Goal: Information Seeking & Learning: Compare options

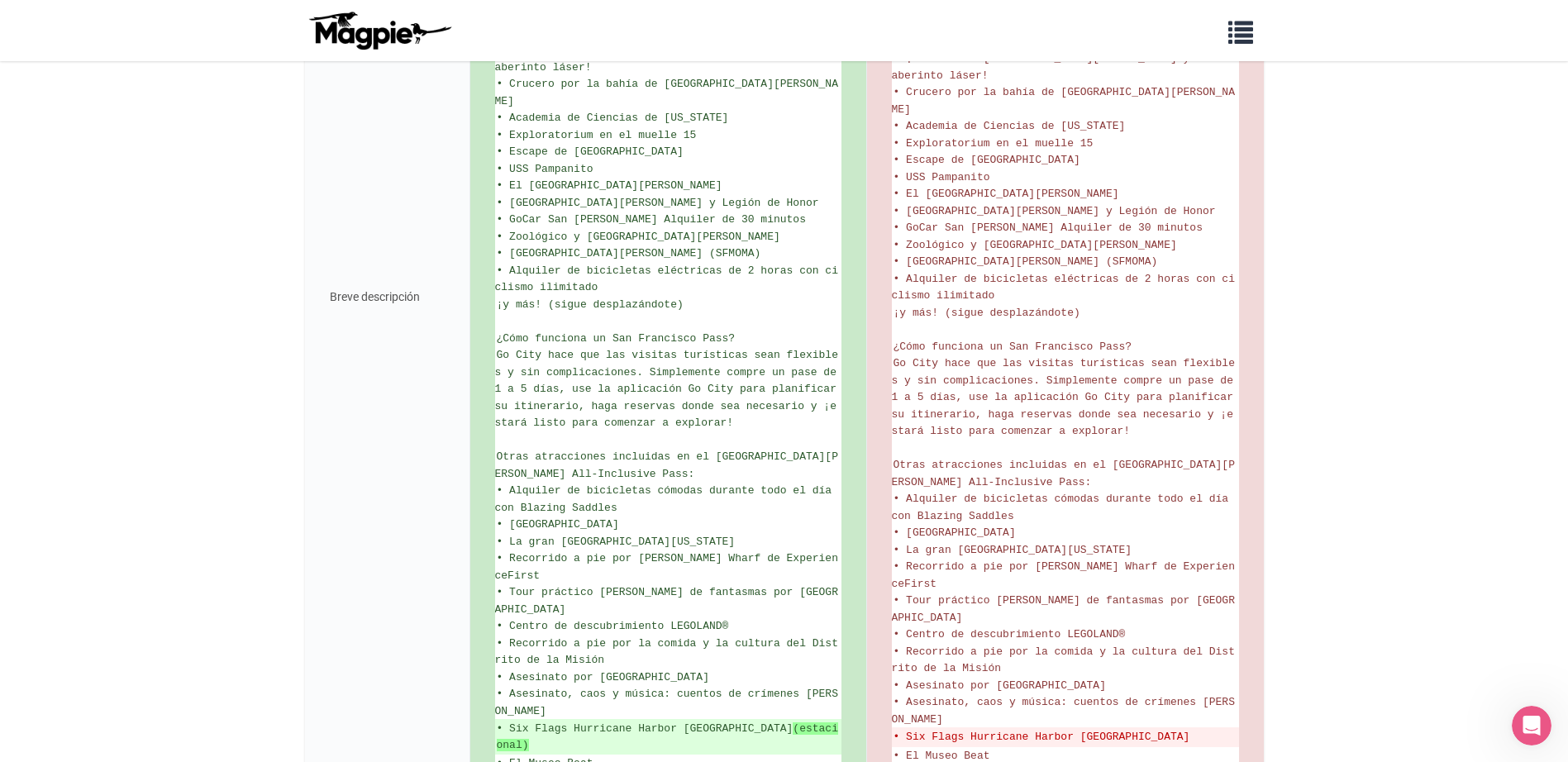
scroll to position [774, 0]
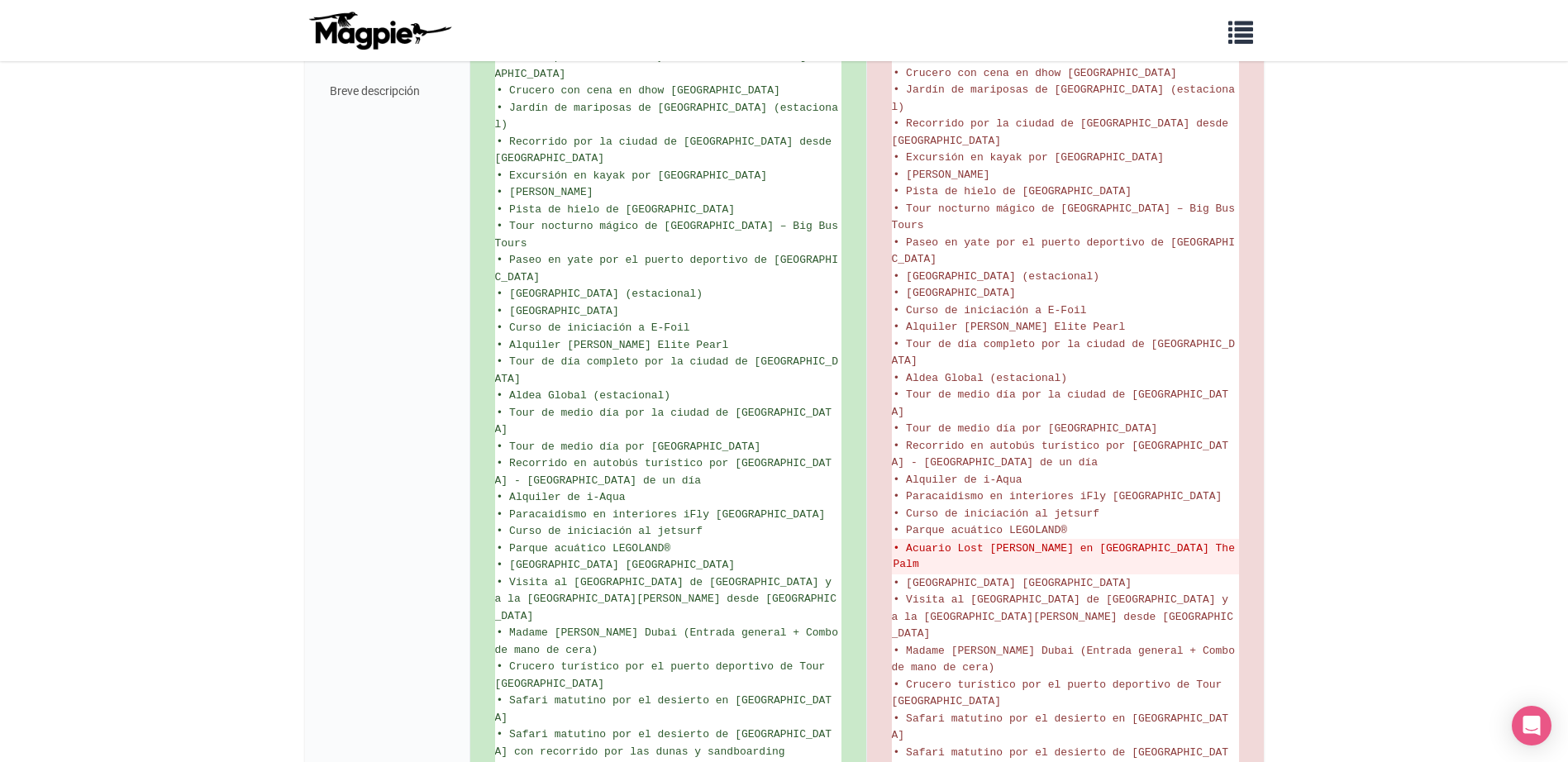
scroll to position [1349, 0]
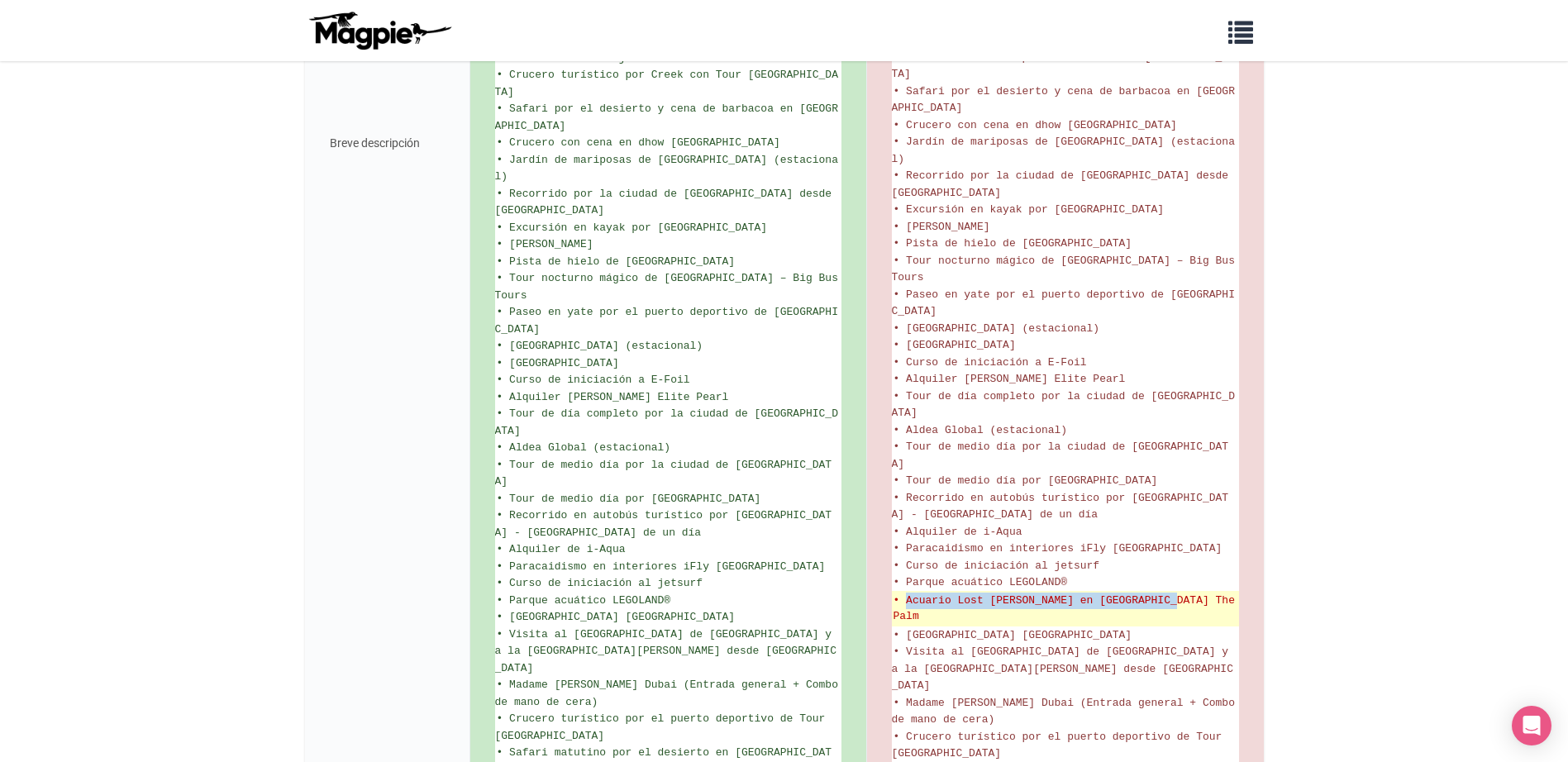
drag, startPoint x: 1195, startPoint y: 416, endPoint x: 904, endPoint y: 420, distance: 291.0
click at [904, 593] on del "• Acuario Lost Chambers en Atlantis The Palm" at bounding box center [1066, 609] width 343 height 33
copy del "Acuario Lost Chambers en Atlantis The Palm"
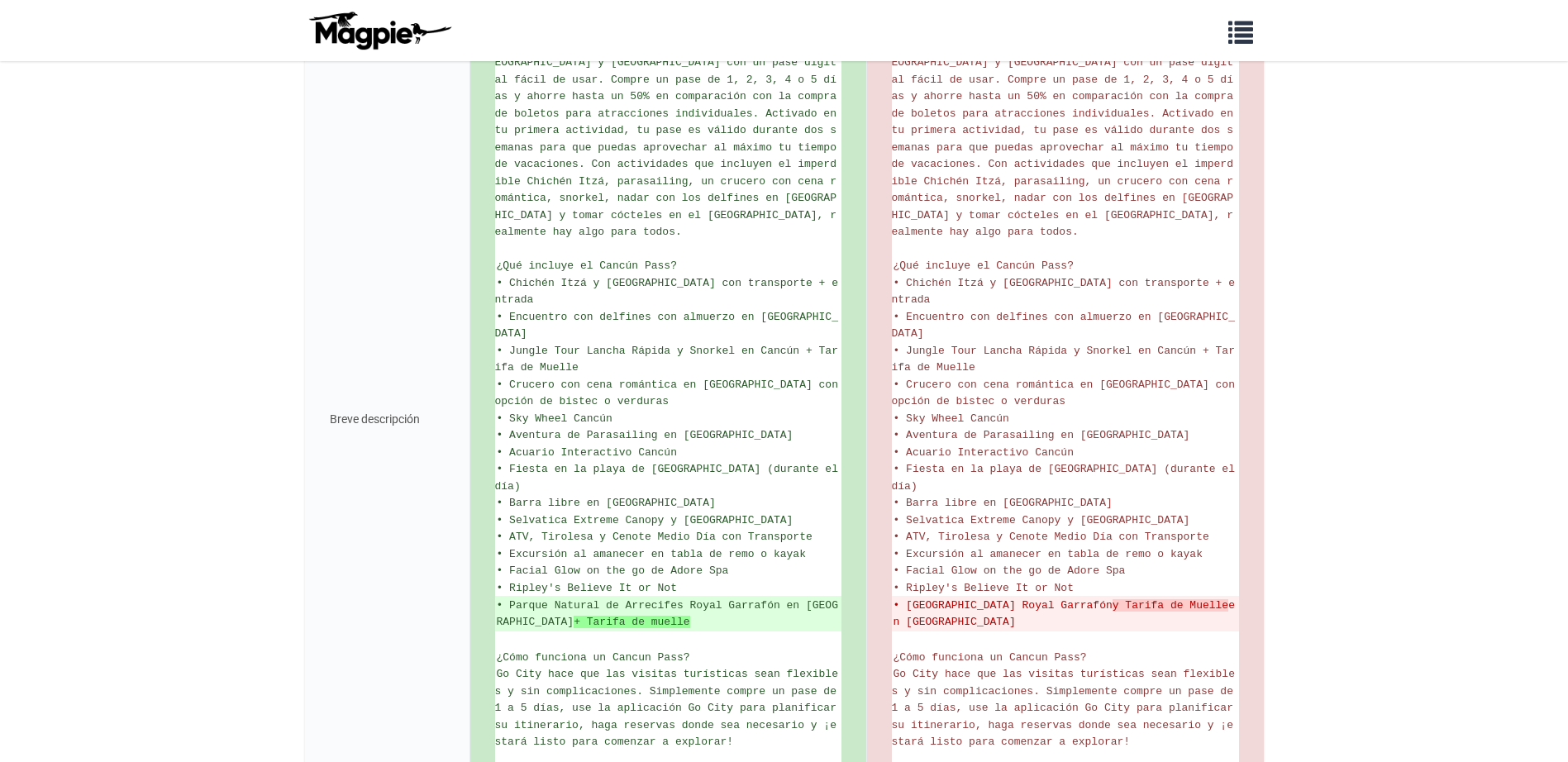
scroll to position [468, 0]
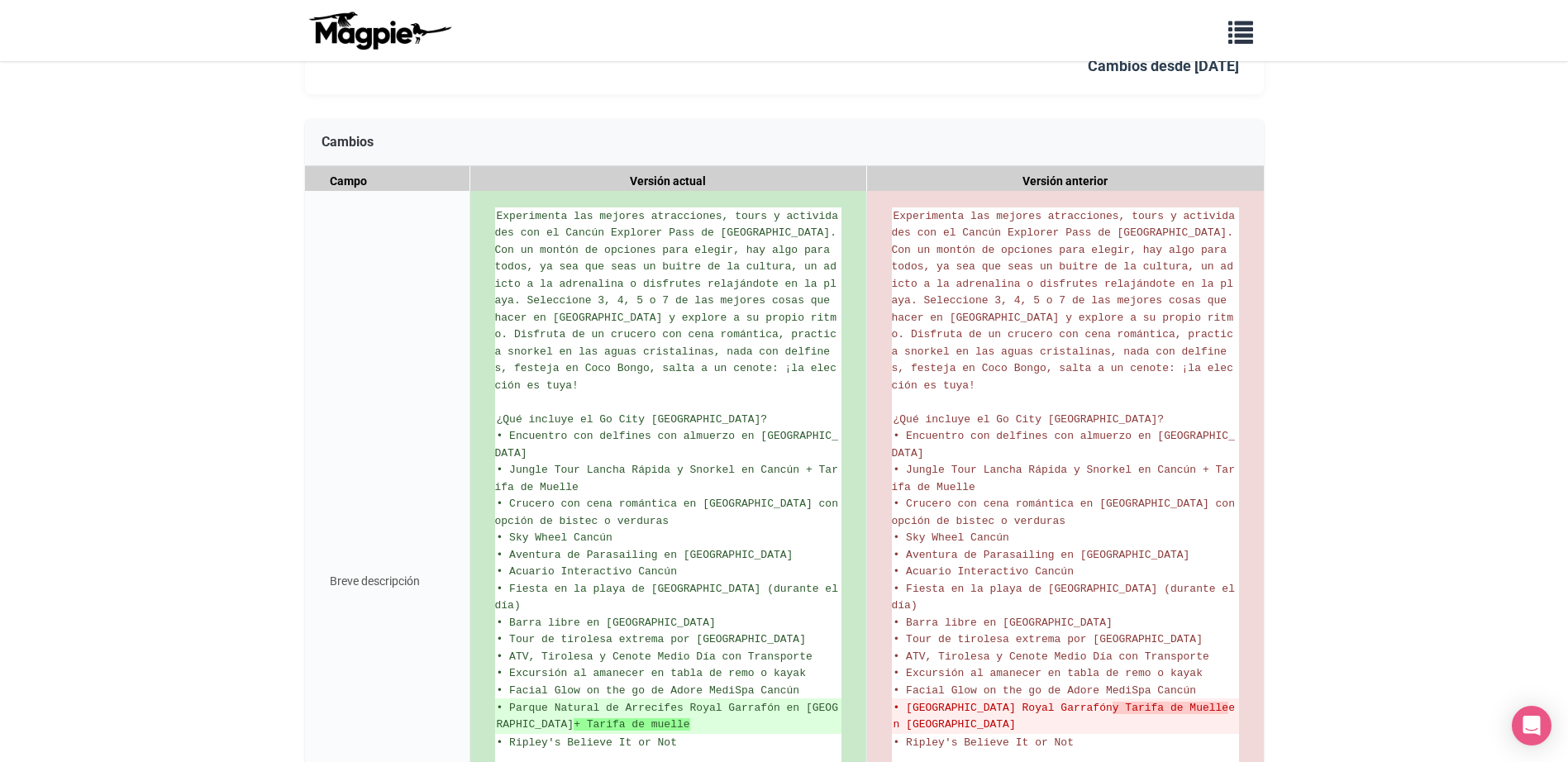
scroll to position [331, 0]
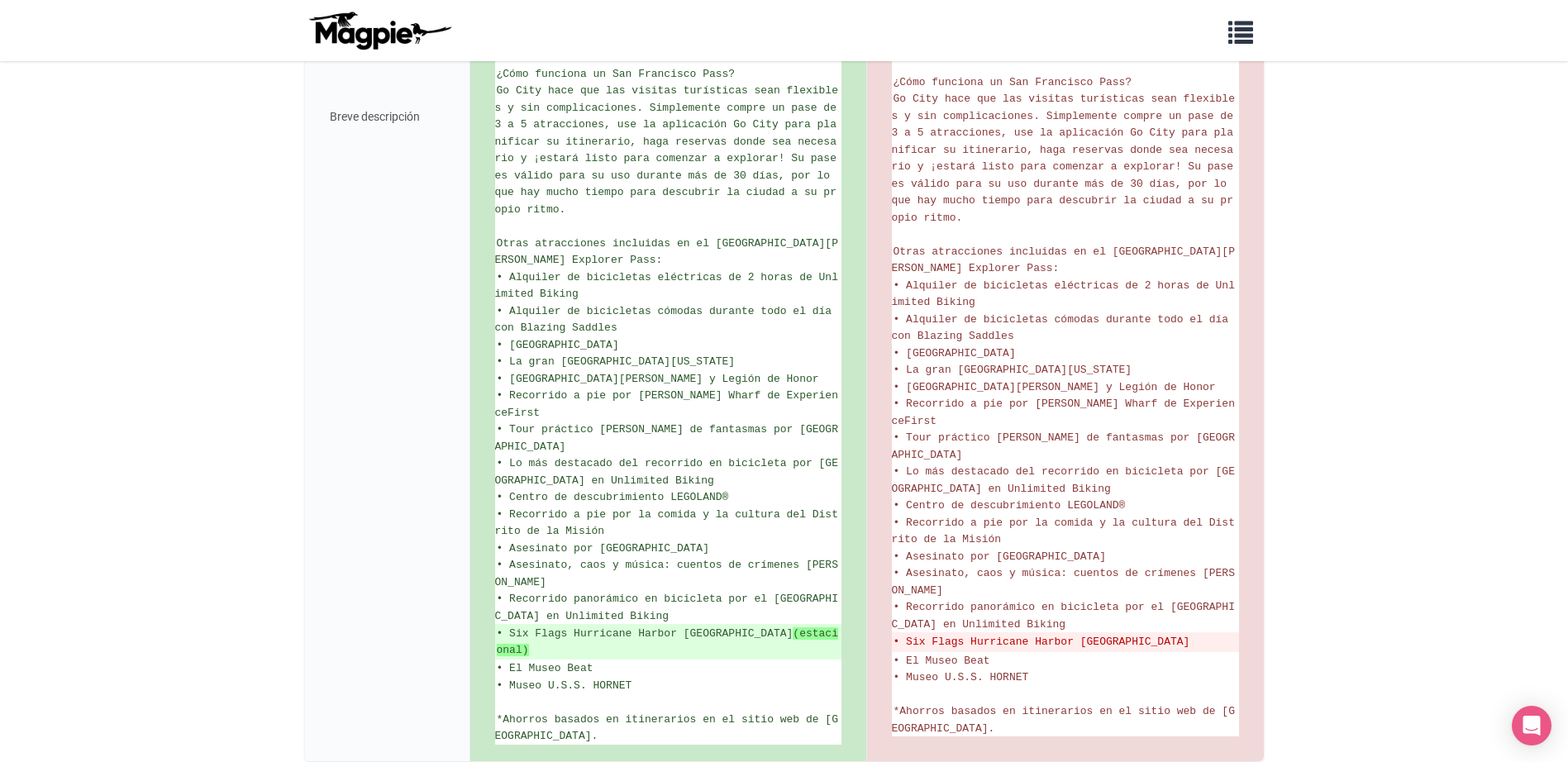
scroll to position [926, 0]
drag, startPoint x: 509, startPoint y: 564, endPoint x: 824, endPoint y: 568, distance: 315.0
click at [824, 625] on ins "• Six Flags Hurricane Harbor [GEOGRAPHIC_DATA] (estacional)" at bounding box center [669, 641] width 343 height 33
copy ins "Six Flags Hurricane Harbor Concord (estacional)"
